Goal: Manage account settings

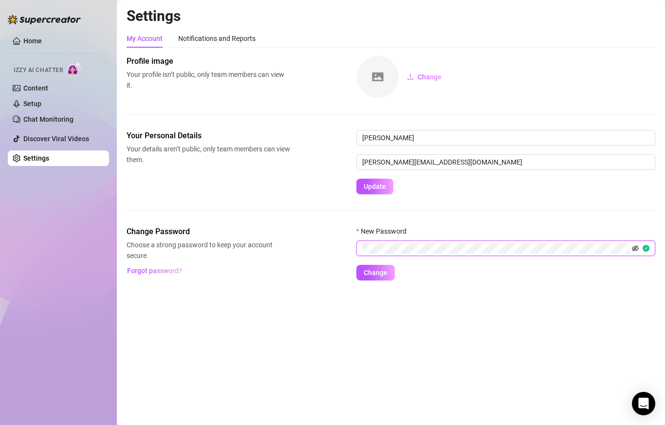
click at [635, 247] on icon "eye-invisible" at bounding box center [635, 248] width 7 height 7
click at [381, 273] on span "Change" at bounding box center [376, 273] width 24 height 8
click at [386, 274] on span "Change" at bounding box center [376, 273] width 24 height 8
click at [41, 107] on link "Setup" at bounding box center [32, 104] width 18 height 8
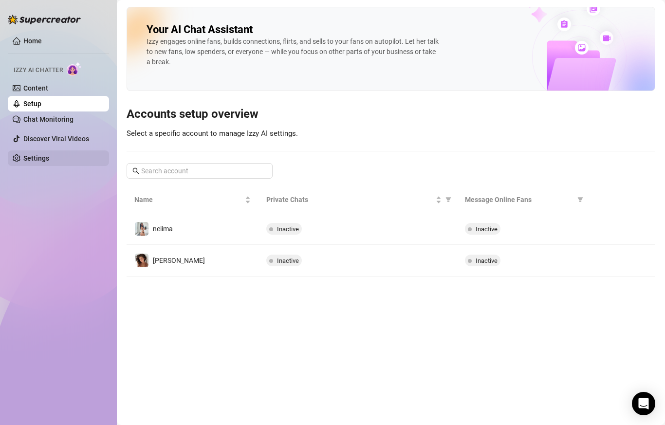
click at [43, 161] on link "Settings" at bounding box center [36, 158] width 26 height 8
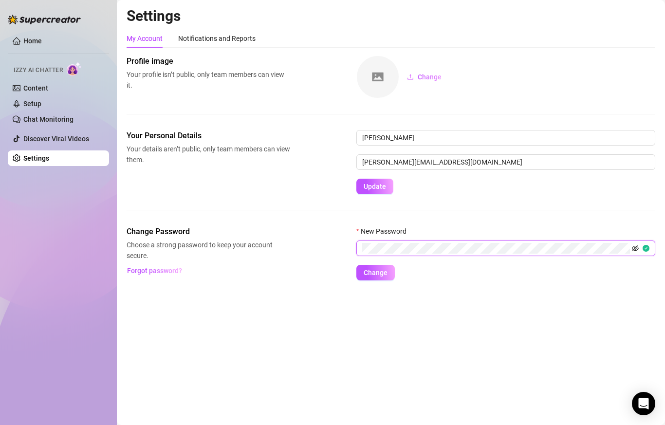
click at [633, 249] on icon "eye-invisible" at bounding box center [635, 248] width 7 height 6
click at [366, 280] on button "Change" at bounding box center [376, 273] width 38 height 16
